Goal: Information Seeking & Learning: Learn about a topic

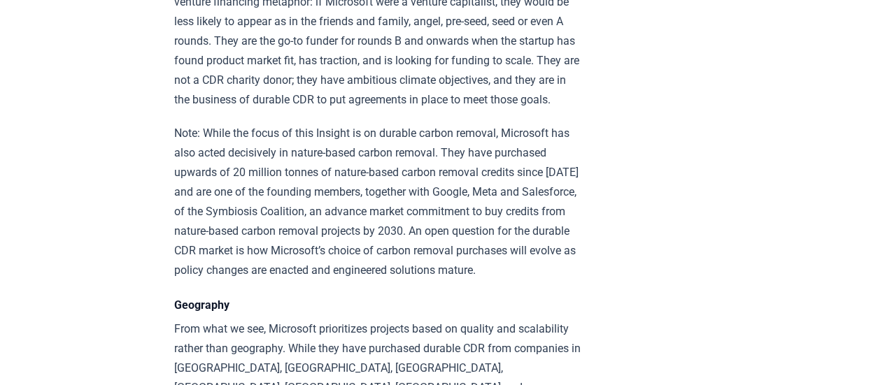
scroll to position [2316, 0]
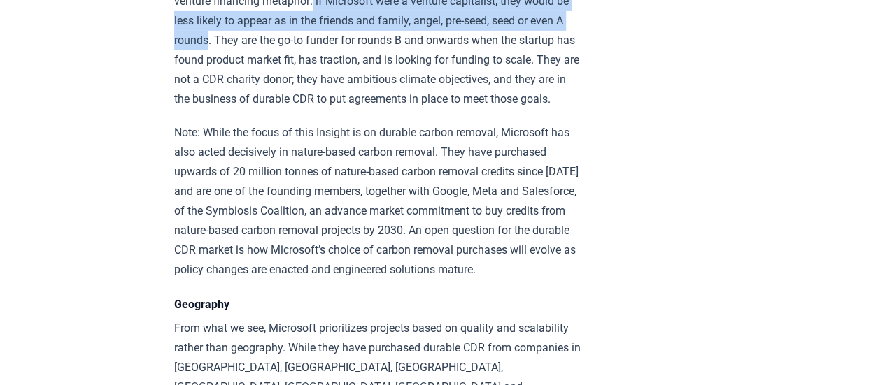
drag, startPoint x: 347, startPoint y: 34, endPoint x: 261, endPoint y: 75, distance: 95.4
click at [261, 75] on p "As many durable CDR technologies and suppliers are in the early stages, let’s u…" at bounding box center [378, 40] width 409 height 137
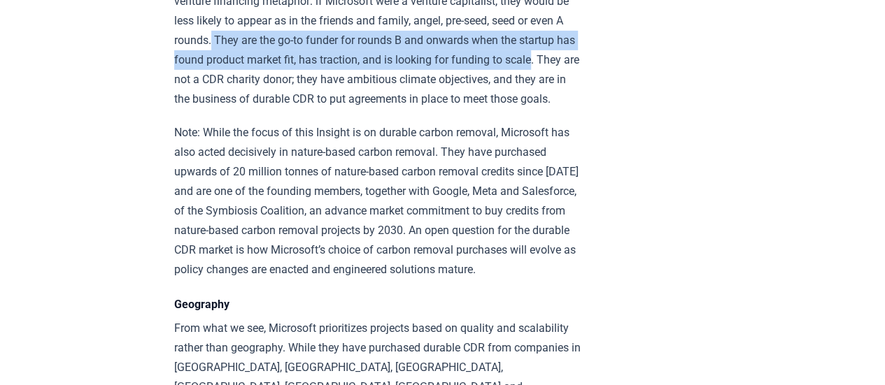
drag, startPoint x: 264, startPoint y: 77, endPoint x: 253, endPoint y: 110, distance: 34.5
click at [253, 109] on p "As many durable CDR technologies and suppliers are in the early stages, let’s u…" at bounding box center [378, 40] width 409 height 137
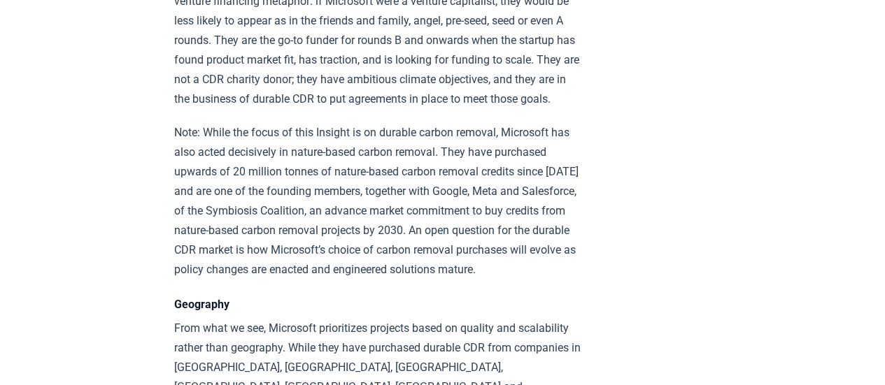
click at [273, 109] on p "As many durable CDR technologies and suppliers are in the early stages, let’s u…" at bounding box center [378, 40] width 409 height 137
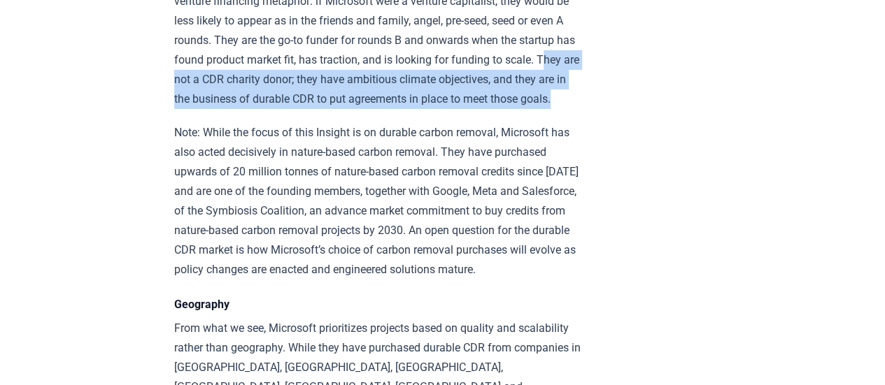
drag, startPoint x: 264, startPoint y: 110, endPoint x: 417, endPoint y: 160, distance: 161.9
click at [417, 109] on p "As many durable CDR technologies and suppliers are in the early stages, let’s u…" at bounding box center [378, 40] width 409 height 137
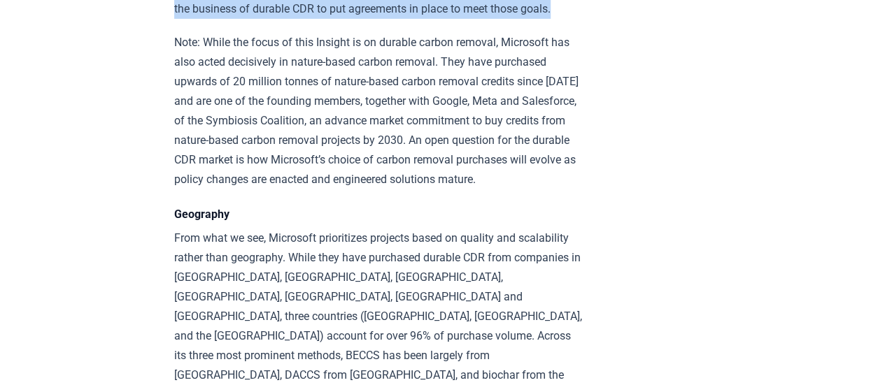
scroll to position [2407, 0]
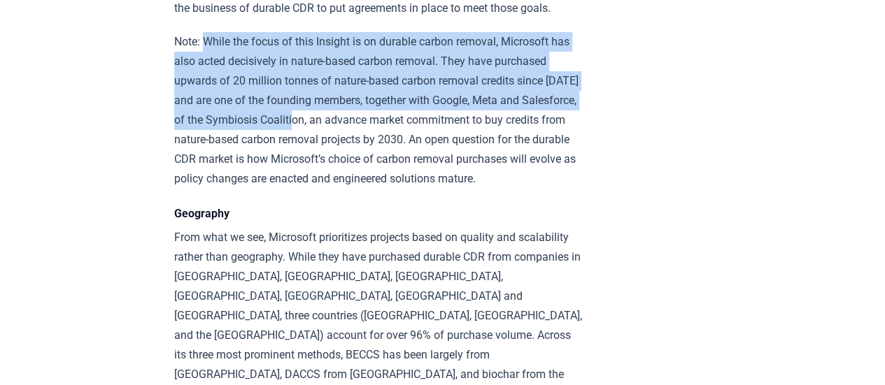
drag, startPoint x: 206, startPoint y: 97, endPoint x: 359, endPoint y: 166, distance: 168.1
click at [359, 166] on p "Note: While the focus of this Insight is on durable carbon removal, Microsoft h…" at bounding box center [378, 110] width 409 height 157
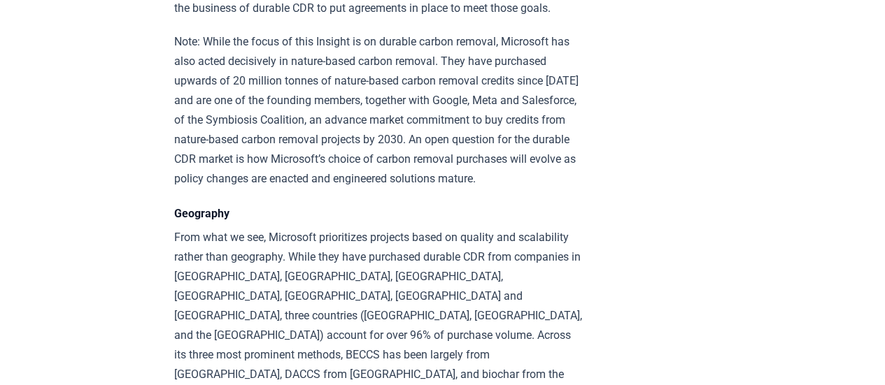
click at [387, 189] on p "Note: While the focus of this Insight is on durable carbon removal, Microsoft h…" at bounding box center [378, 110] width 409 height 157
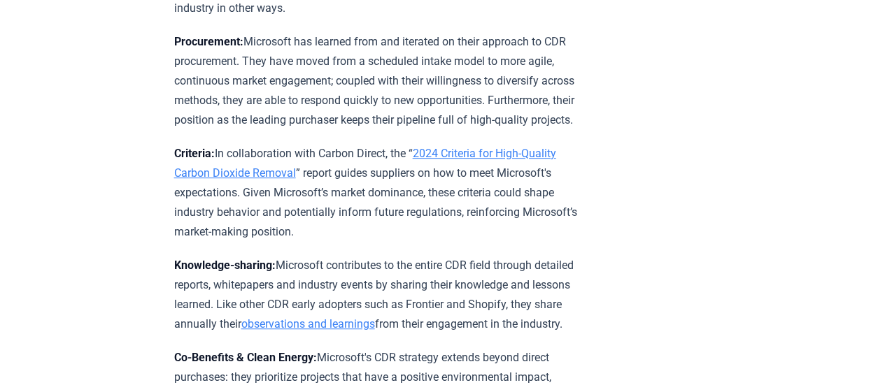
scroll to position [2981, 0]
